Goal: Information Seeking & Learning: Learn about a topic

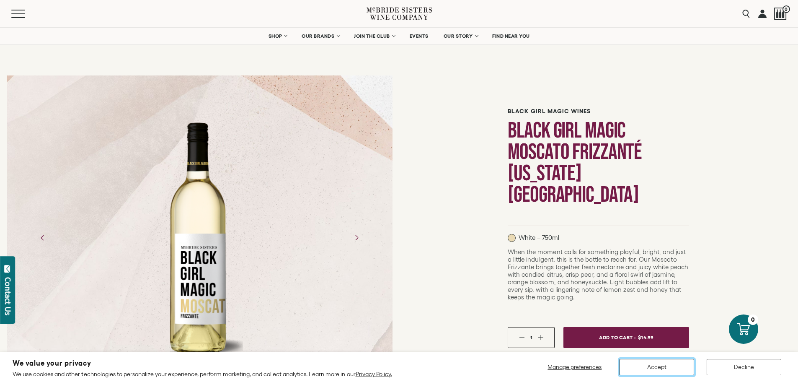
click at [671, 365] on button "Accept" at bounding box center [657, 367] width 75 height 16
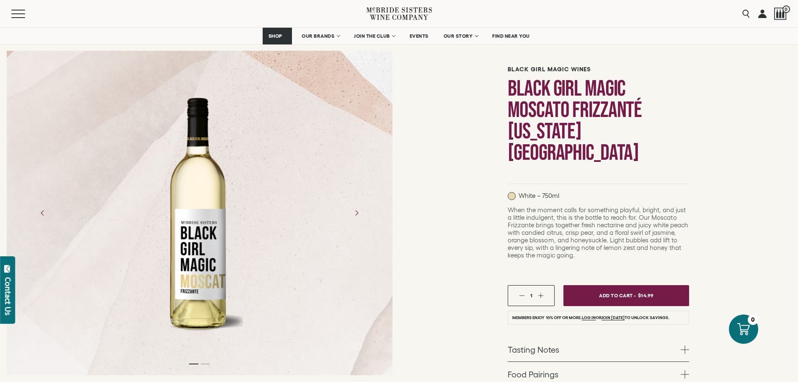
scroll to position [168, 0]
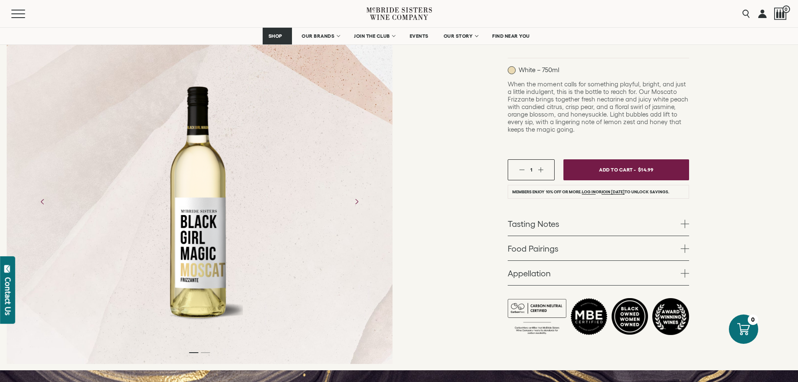
drag, startPoint x: 540, startPoint y: 182, endPoint x: 533, endPoint y: 187, distance: 9.1
click at [540, 211] on link "Tasting Notes" at bounding box center [598, 223] width 181 height 24
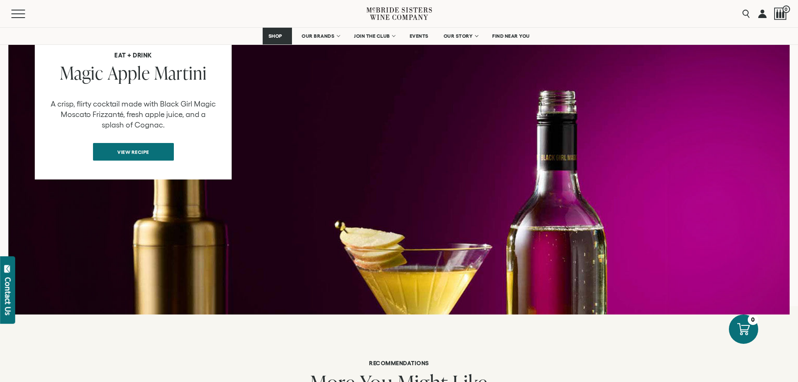
scroll to position [0, 0]
